Goal: Transaction & Acquisition: Purchase product/service

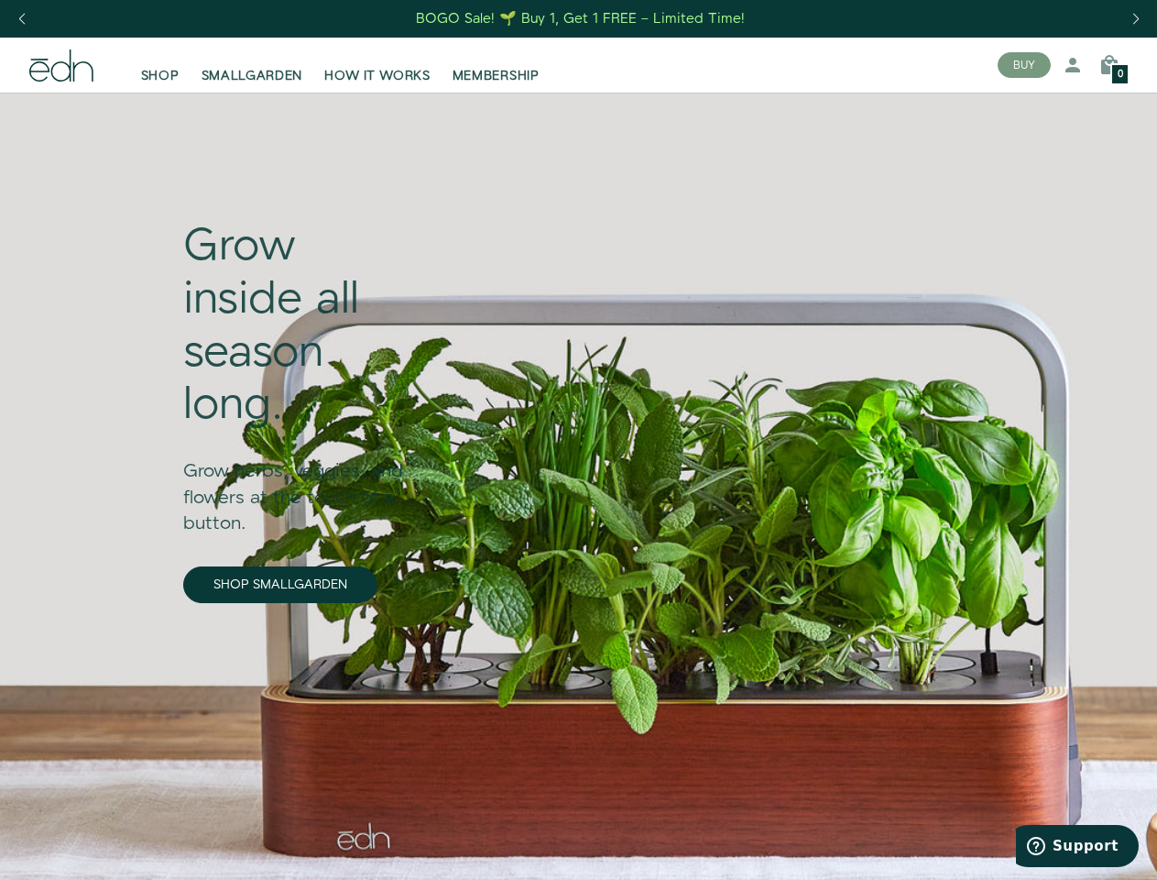
click at [1135, 19] on div "Next slide" at bounding box center [1136, 19] width 25 height 40
click at [21, 19] on div "Previous slide" at bounding box center [21, 19] width 25 height 40
click at [1025, 65] on button "BUY" at bounding box center [1024, 65] width 53 height 26
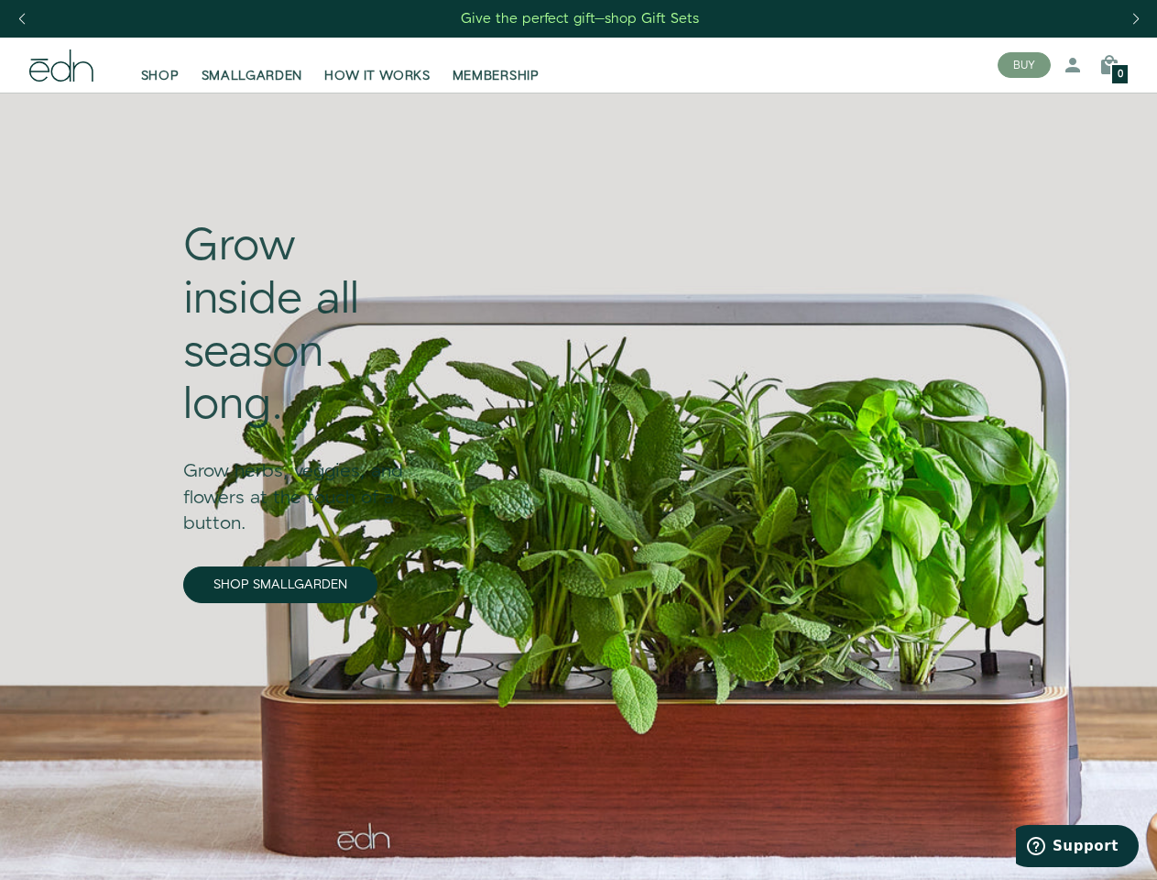
click at [1073, 65] on icon at bounding box center [1073, 65] width 22 height 22
click at [1110, 65] on icon at bounding box center [1110, 65] width 22 height 22
click at [1110, 65] on div at bounding box center [578, 440] width 1157 height 880
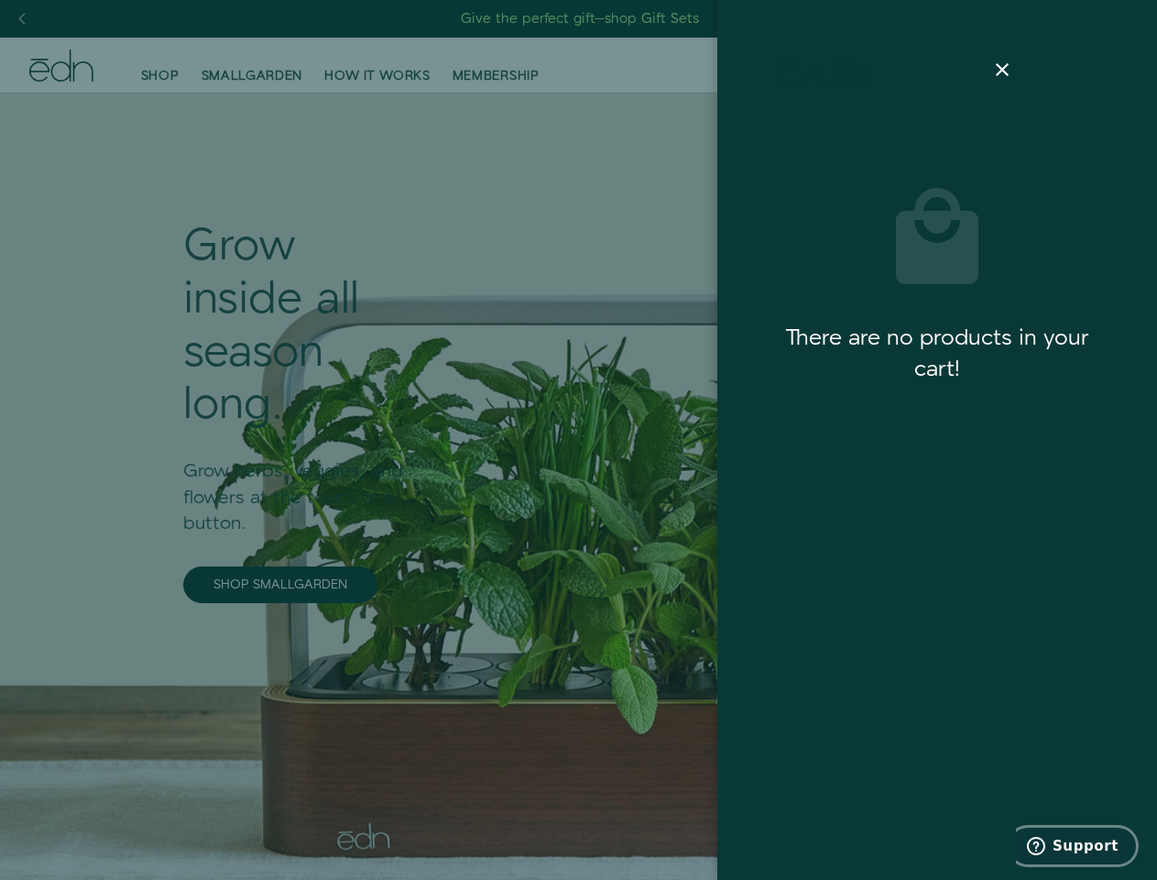
click at [1078, 846] on span "Support" at bounding box center [1086, 846] width 66 height 16
